Goal: Check status: Check status

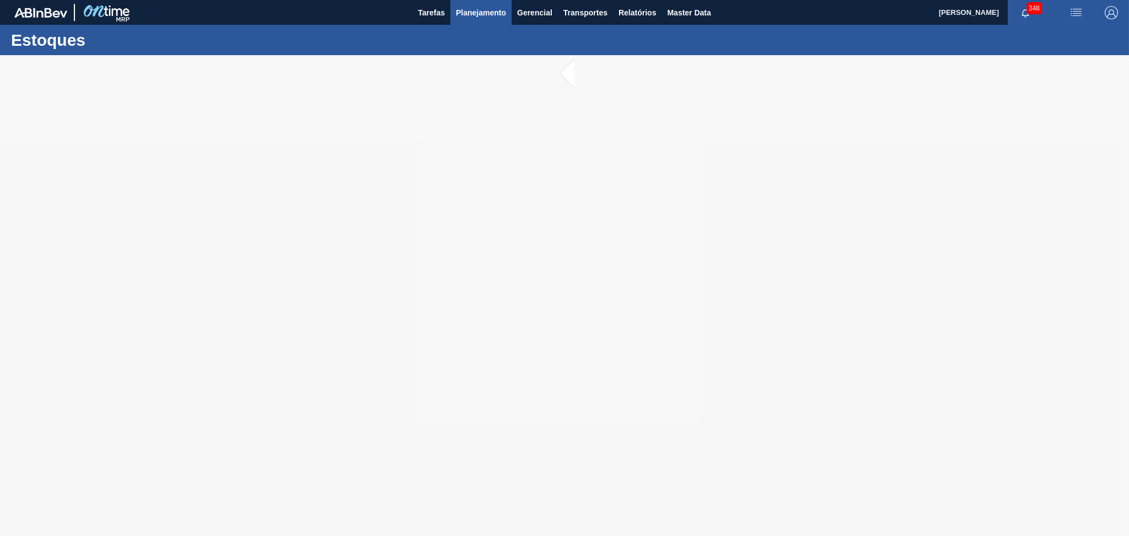
click at [460, 9] on span "Planejamento" at bounding box center [481, 12] width 50 height 13
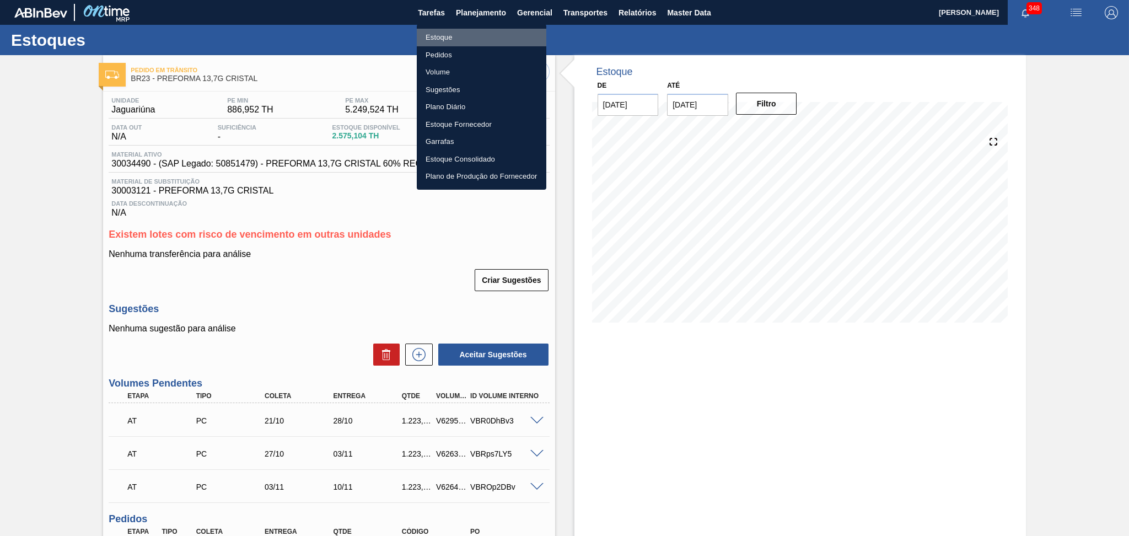
click at [466, 39] on li "Estoque" at bounding box center [482, 38] width 130 height 18
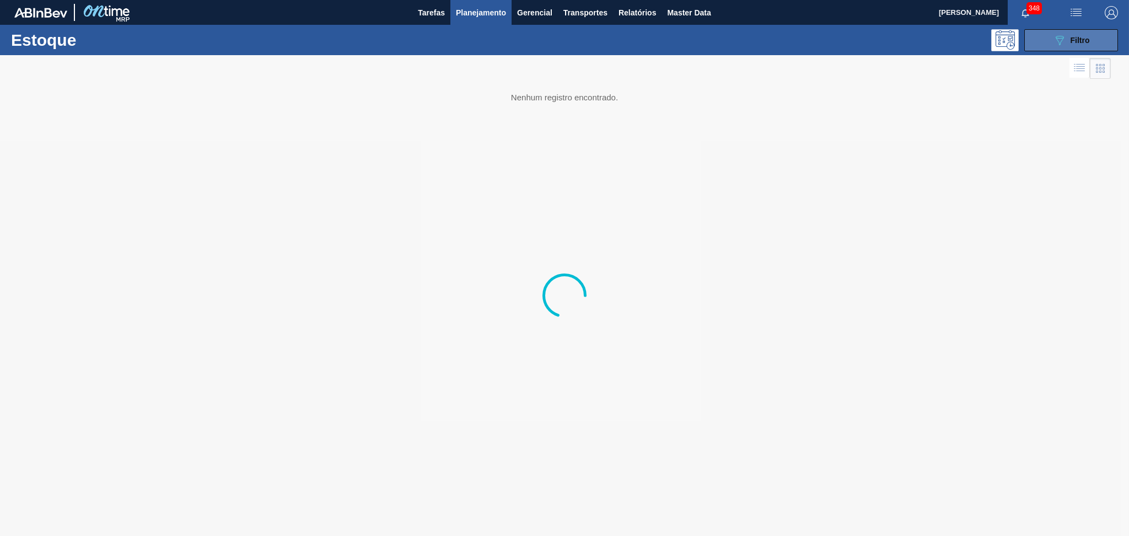
click at [1059, 38] on icon "089F7B8B-B2A5-4AFE-B5C0-19BA573D28AC" at bounding box center [1059, 40] width 13 height 13
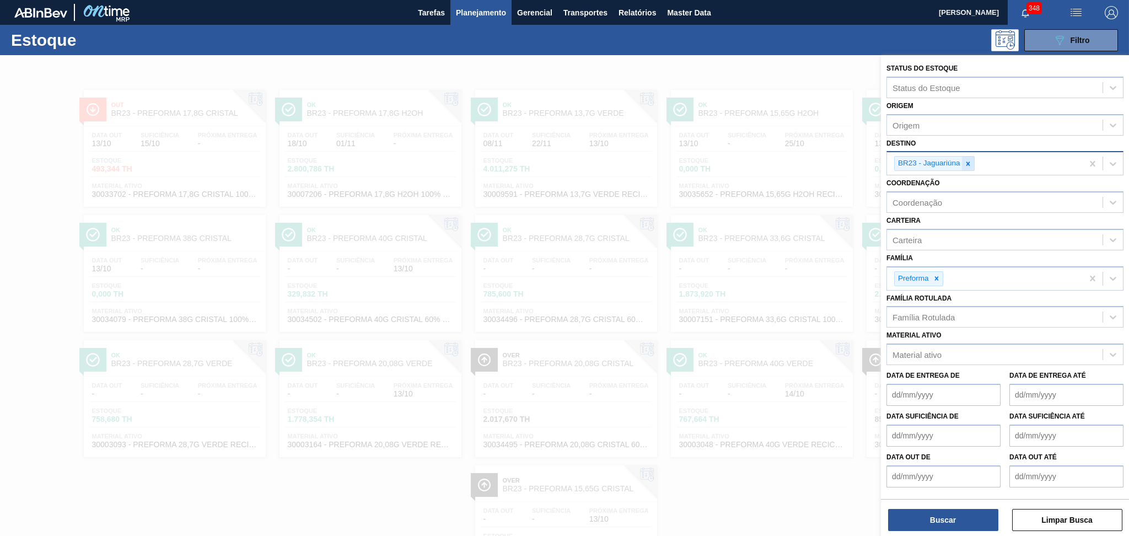
click at [968, 161] on icon at bounding box center [968, 163] width 4 height 4
click at [940, 274] on icon at bounding box center [936, 276] width 8 height 8
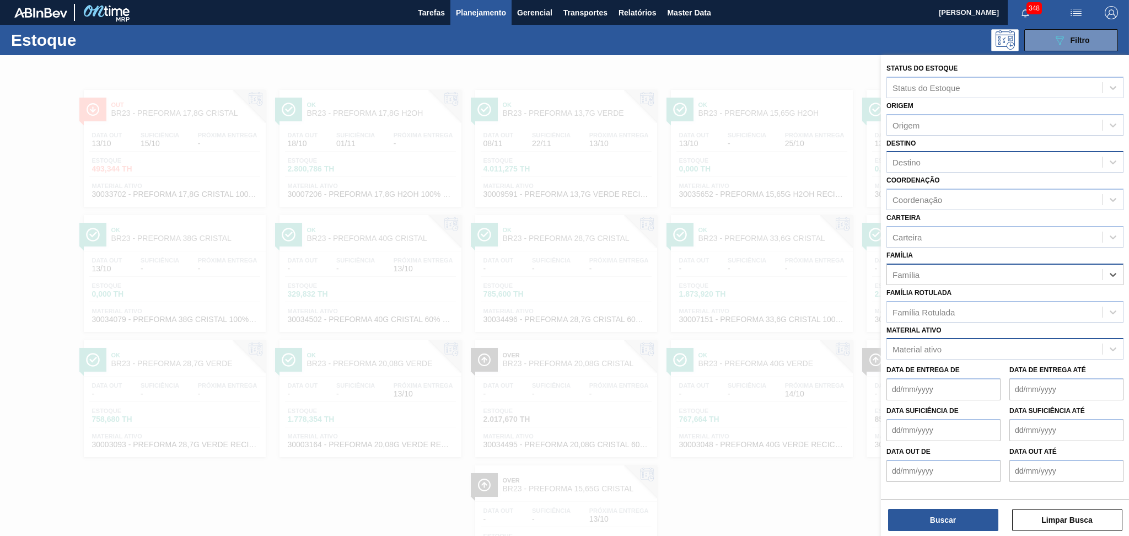
click at [923, 346] on div "Material ativo" at bounding box center [916, 348] width 49 height 9
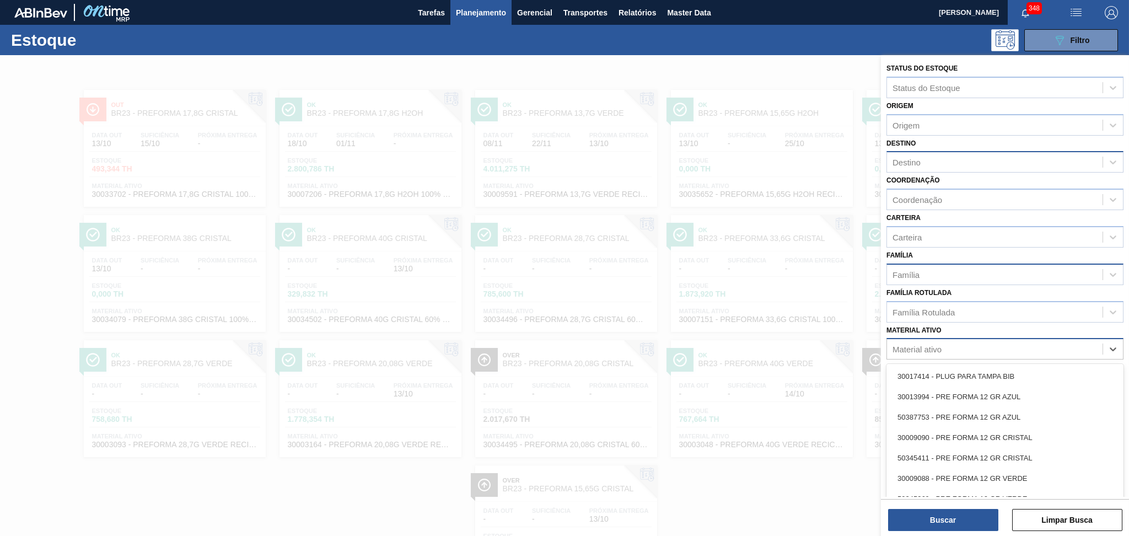
paste ativo "30018680"
type ativo "30018680"
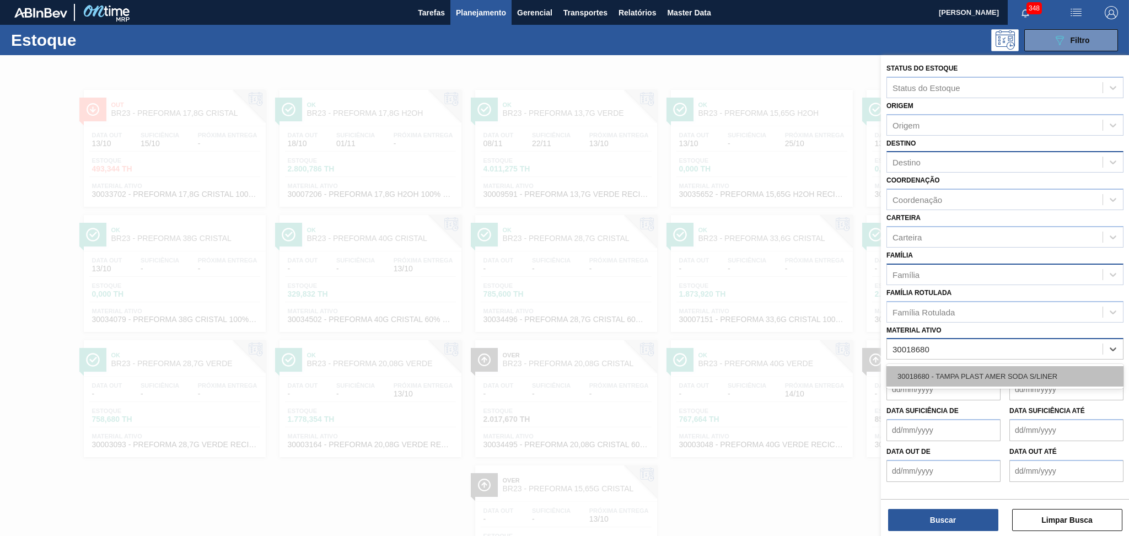
click at [939, 369] on div "30018680 - TAMPA PLAST AMER SODA S/LINER" at bounding box center [1004, 376] width 237 height 20
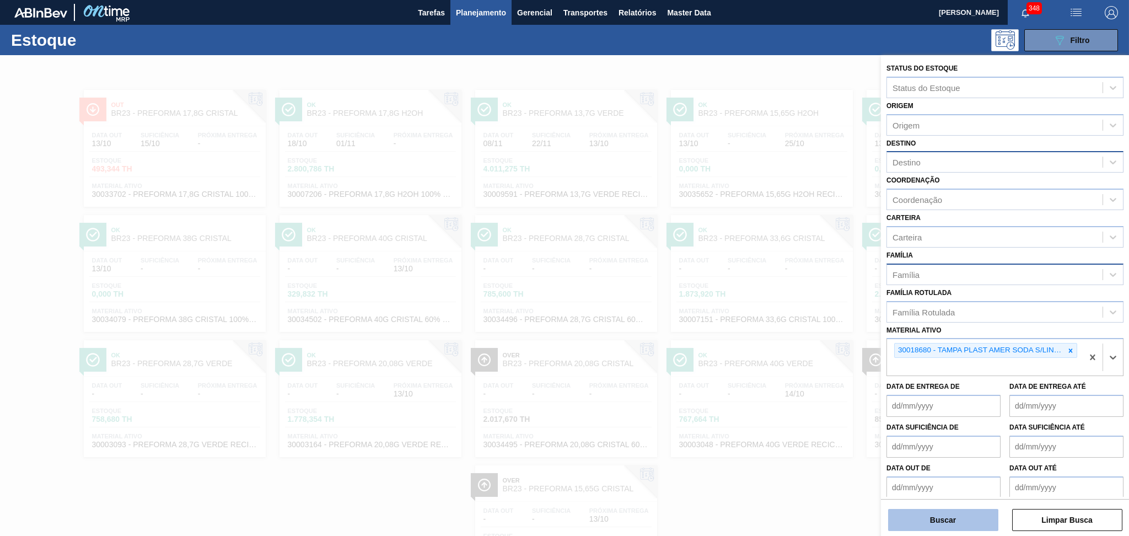
click at [901, 530] on button "Buscar" at bounding box center [943, 520] width 110 height 22
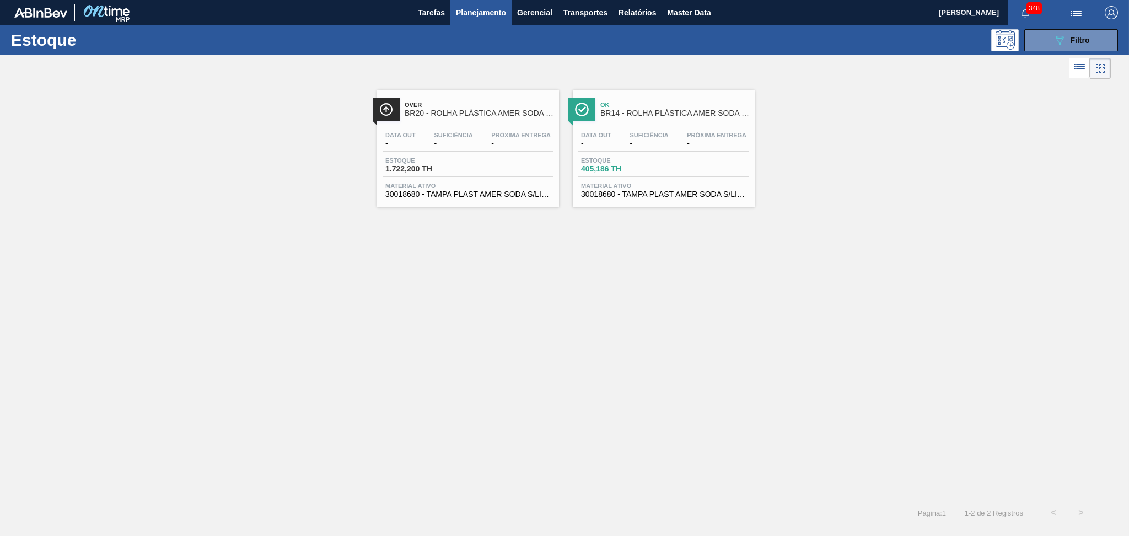
click at [449, 440] on div "Over BR20 - ROLHA PLÁSTICA AMER SODA SHORT Data out - Suficiência - Próxima Ent…" at bounding box center [564, 290] width 1129 height 417
click at [609, 149] on div "Data out - Suficiência - Próxima Entrega -" at bounding box center [663, 142] width 171 height 20
click at [447, 136] on span "Suficiência" at bounding box center [453, 135] width 39 height 7
click at [761, 338] on div "Over BR20 - ROLHA PLÁSTICA AMER SODA SHORT Data out - Suficiência - Próxima Ent…" at bounding box center [564, 290] width 1129 height 417
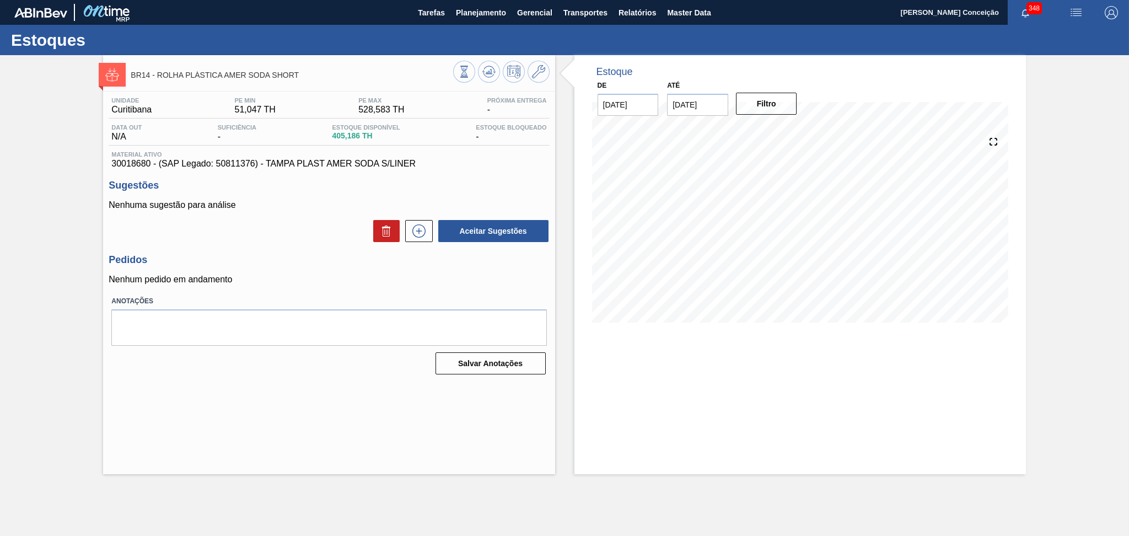
click at [316, 218] on div "Nenhuma sugestão para análise Aceitar Sugestões" at bounding box center [329, 221] width 440 height 43
click at [489, 76] on icon at bounding box center [488, 71] width 13 height 13
drag, startPoint x: 711, startPoint y: 106, endPoint x: 607, endPoint y: 104, distance: 104.2
click at [636, 104] on div "De 13/10/2025 Até 27/10/2025 Next Month outubro 2025 dom seg ter qua qui sex sa…" at bounding box center [697, 97] width 220 height 38
type input "15/11/2025"
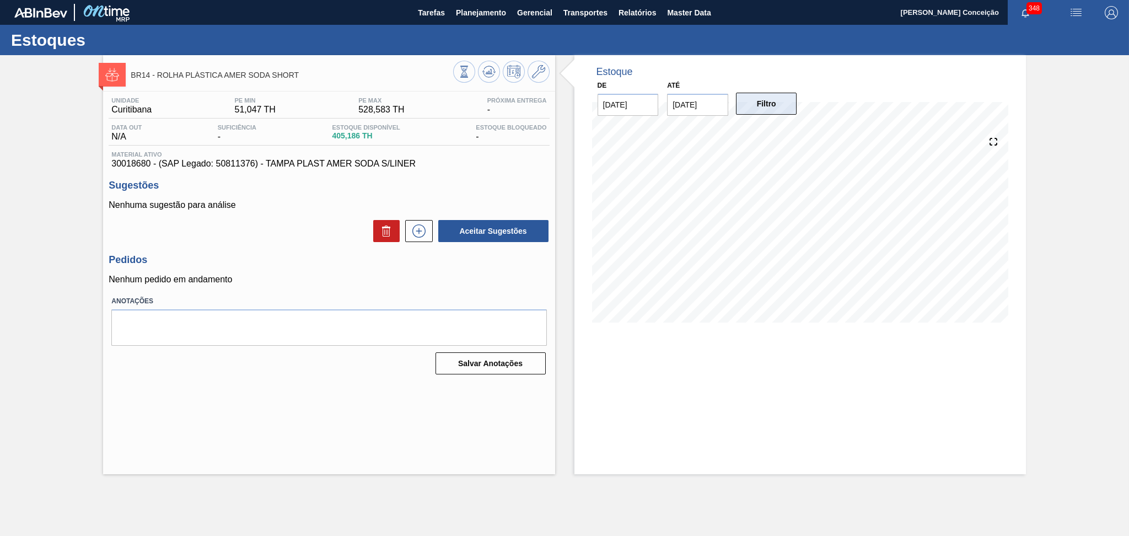
click at [763, 109] on button "Filtro" at bounding box center [766, 104] width 61 height 22
click at [462, 72] on icon at bounding box center [464, 72] width 12 height 12
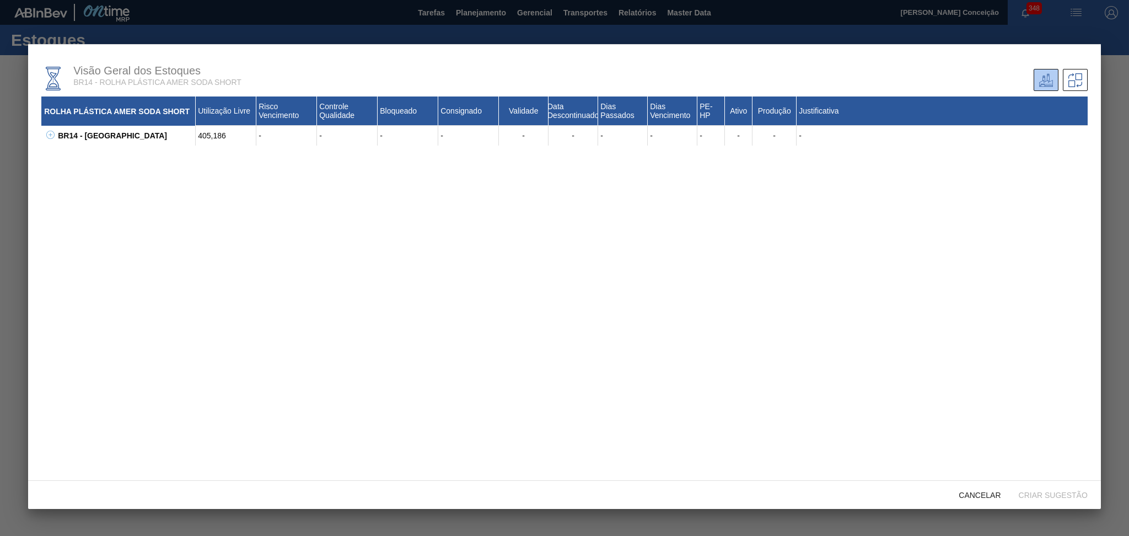
click at [48, 136] on icon at bounding box center [50, 135] width 8 height 8
click at [64, 157] on icon at bounding box center [64, 154] width 8 height 8
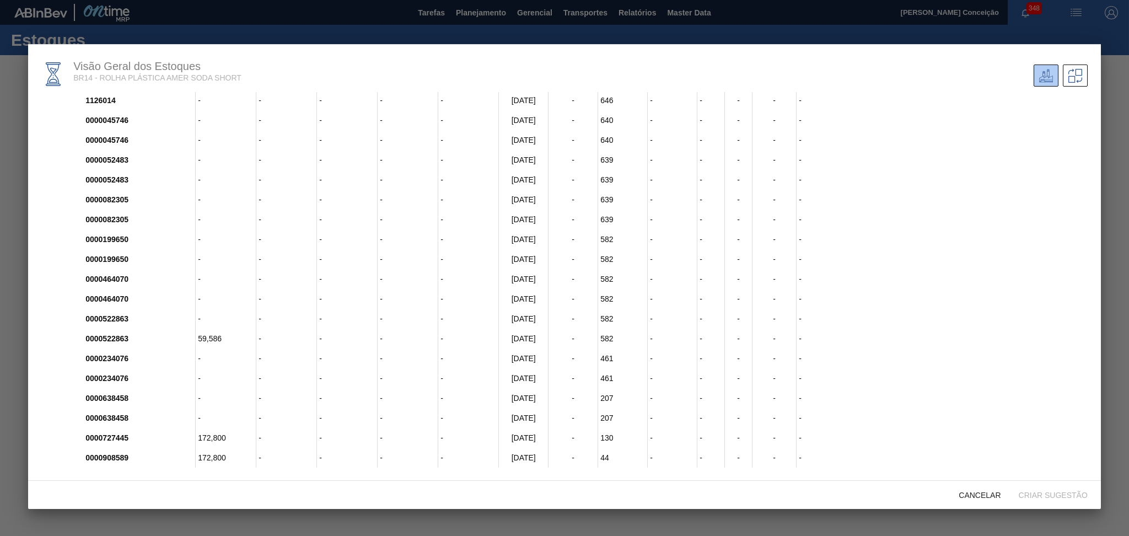
scroll to position [6, 0]
click at [47, 21] on div at bounding box center [564, 268] width 1129 height 536
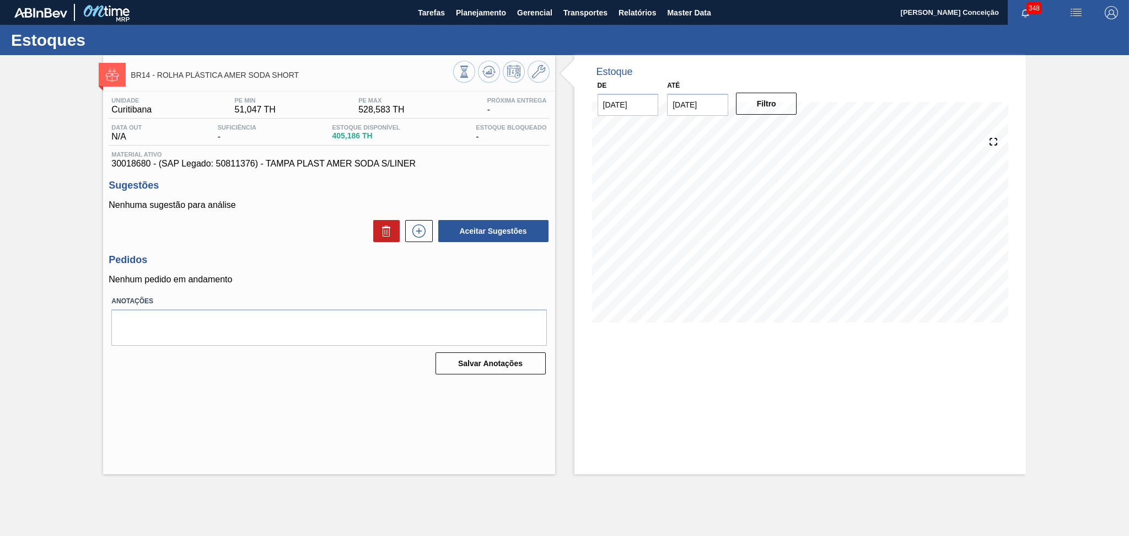
click at [314, 249] on div "Unidade Curitibana PE MIN 51,047 TH PE MAX 528,583 TH Próxima Entrega - Data ou…" at bounding box center [328, 234] width 451 height 287
click at [451, 159] on span "30018680 - (SAP Legado: 50811376) - TAMPA PLAST AMER SODA S/LINER" at bounding box center [328, 164] width 435 height 10
click at [483, 77] on icon at bounding box center [488, 71] width 13 height 13
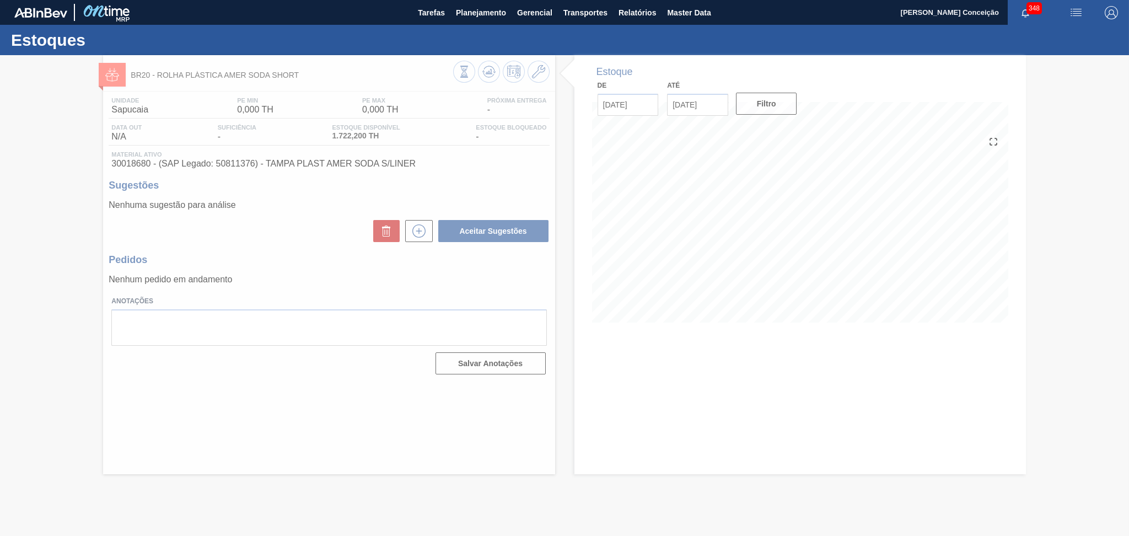
click at [687, 249] on div at bounding box center [564, 295] width 1129 height 481
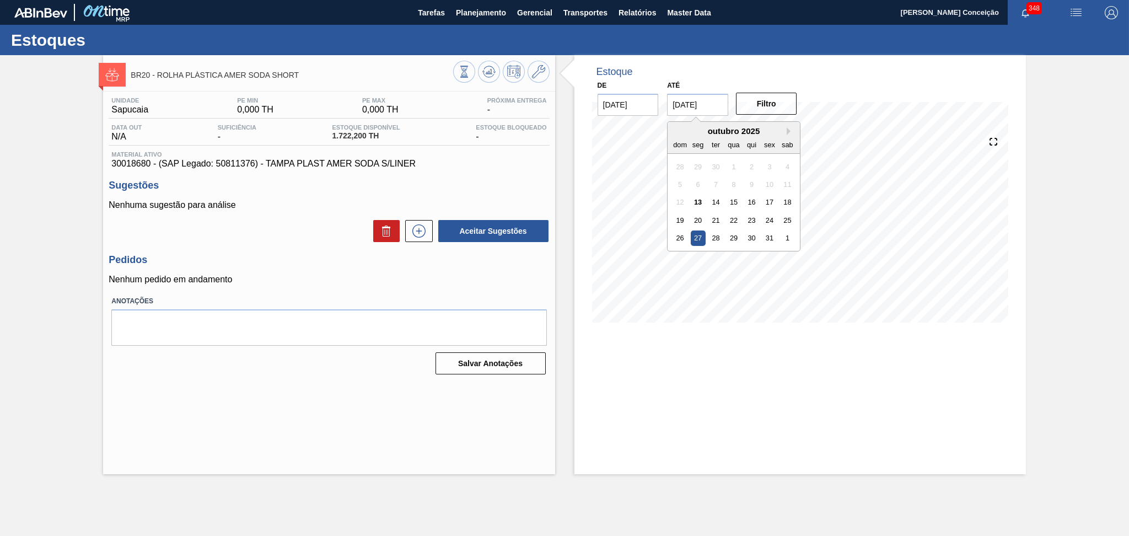
drag, startPoint x: 718, startPoint y: 107, endPoint x: 612, endPoint y: 78, distance: 110.3
click at [646, 84] on div "De 13/10/2025 Até 27/10/2025 Next Month outubro 2025 dom seg ter qua qui sex sa…" at bounding box center [697, 97] width 220 height 38
type input "15/11/2025"
click at [797, 101] on div "Filtro" at bounding box center [767, 103] width 70 height 24
click at [790, 101] on button "Filtro" at bounding box center [766, 104] width 61 height 22
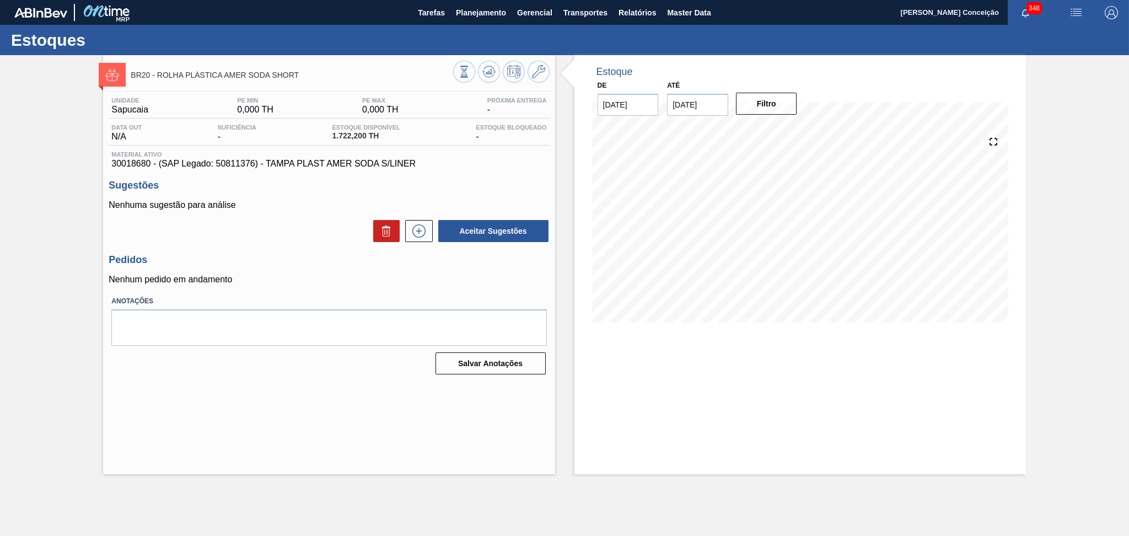
click at [477, 254] on div "Unidade Sapucaia PE MIN 0,000 TH PE MAX 0,000 TH Próxima Entrega - Data out N/A…" at bounding box center [328, 234] width 451 height 287
click at [148, 157] on span "Material ativo" at bounding box center [328, 154] width 435 height 7
click at [145, 161] on span "30018680 - (SAP Legado: 50811376) - TAMPA PLAST AMER SODA S/LINER" at bounding box center [328, 164] width 435 height 10
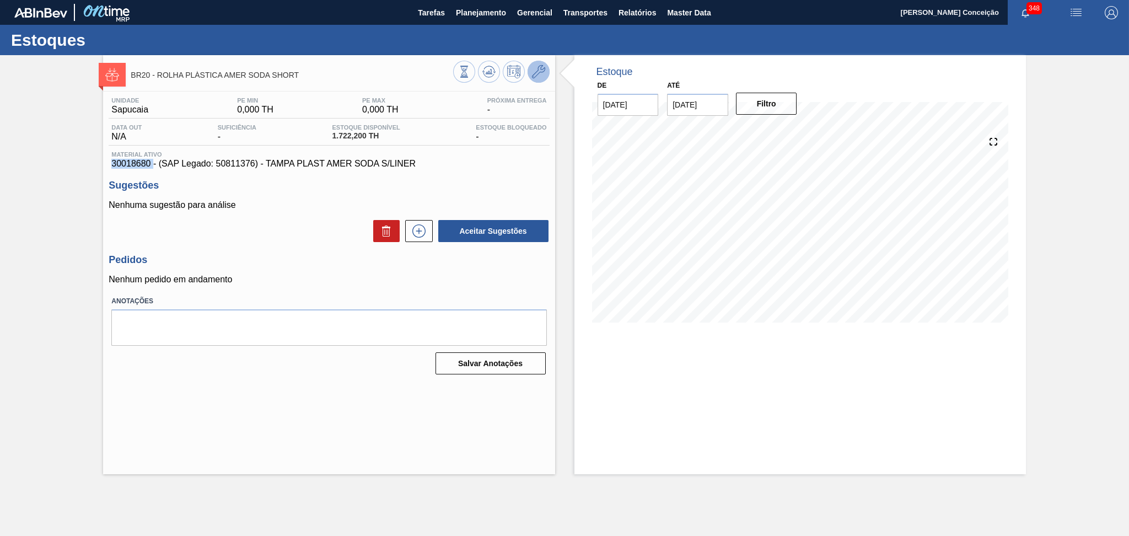
copy span "30018680"
click at [289, 240] on div "Aceitar Sugestões" at bounding box center [329, 231] width 440 height 24
click at [371, 281] on p "Nenhum pedido em andamento" at bounding box center [329, 279] width 440 height 10
